Goal: Check status: Check status

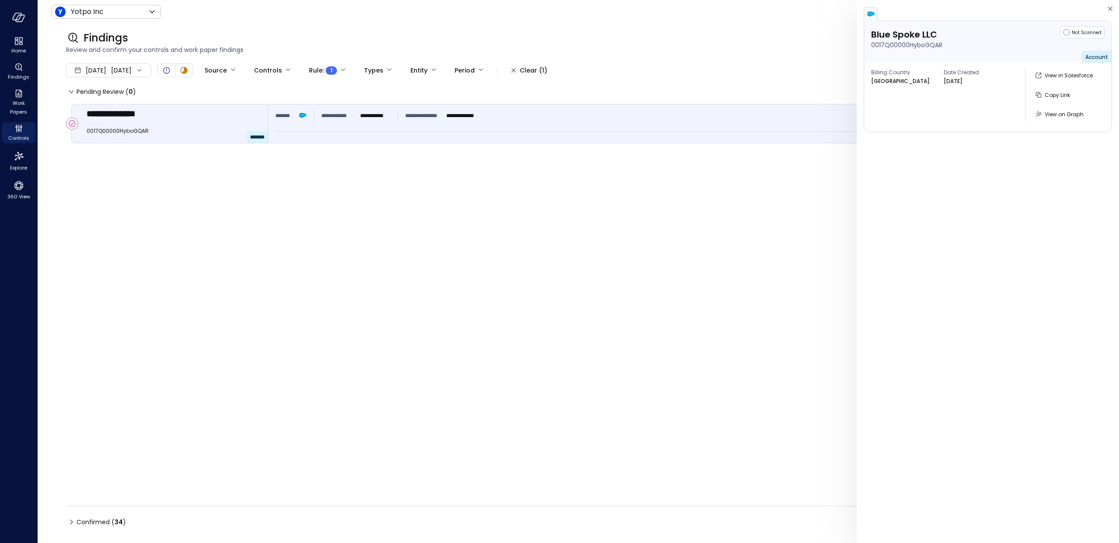
click at [106, 69] on span "[DATE]" at bounding box center [96, 71] width 21 height 10
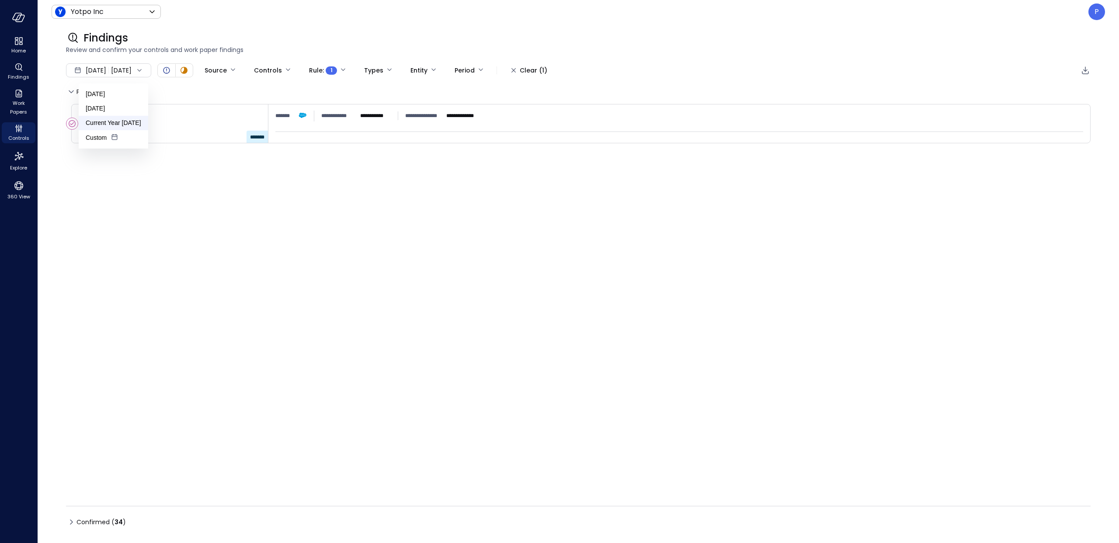
click at [106, 128] on li "Current Year [DATE]" at bounding box center [114, 123] width 70 height 14
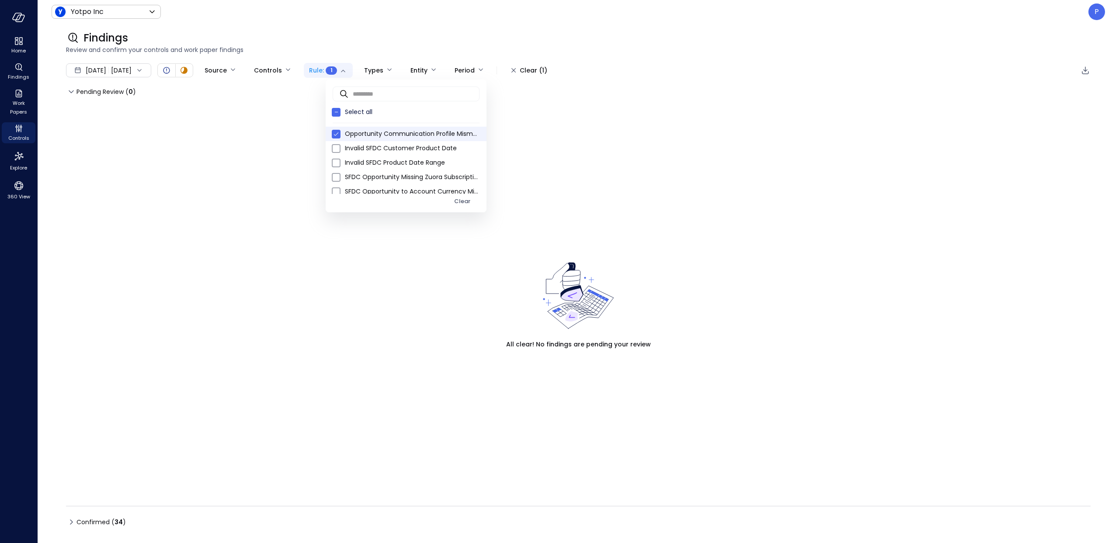
click at [351, 77] on body "Home Findings Work Papers Controls Explore 360 View Yotpo Inc ****** ​ P Findin…" at bounding box center [559, 271] width 1119 height 543
click at [351, 77] on div at bounding box center [559, 271] width 1119 height 543
